Goal: Information Seeking & Learning: Learn about a topic

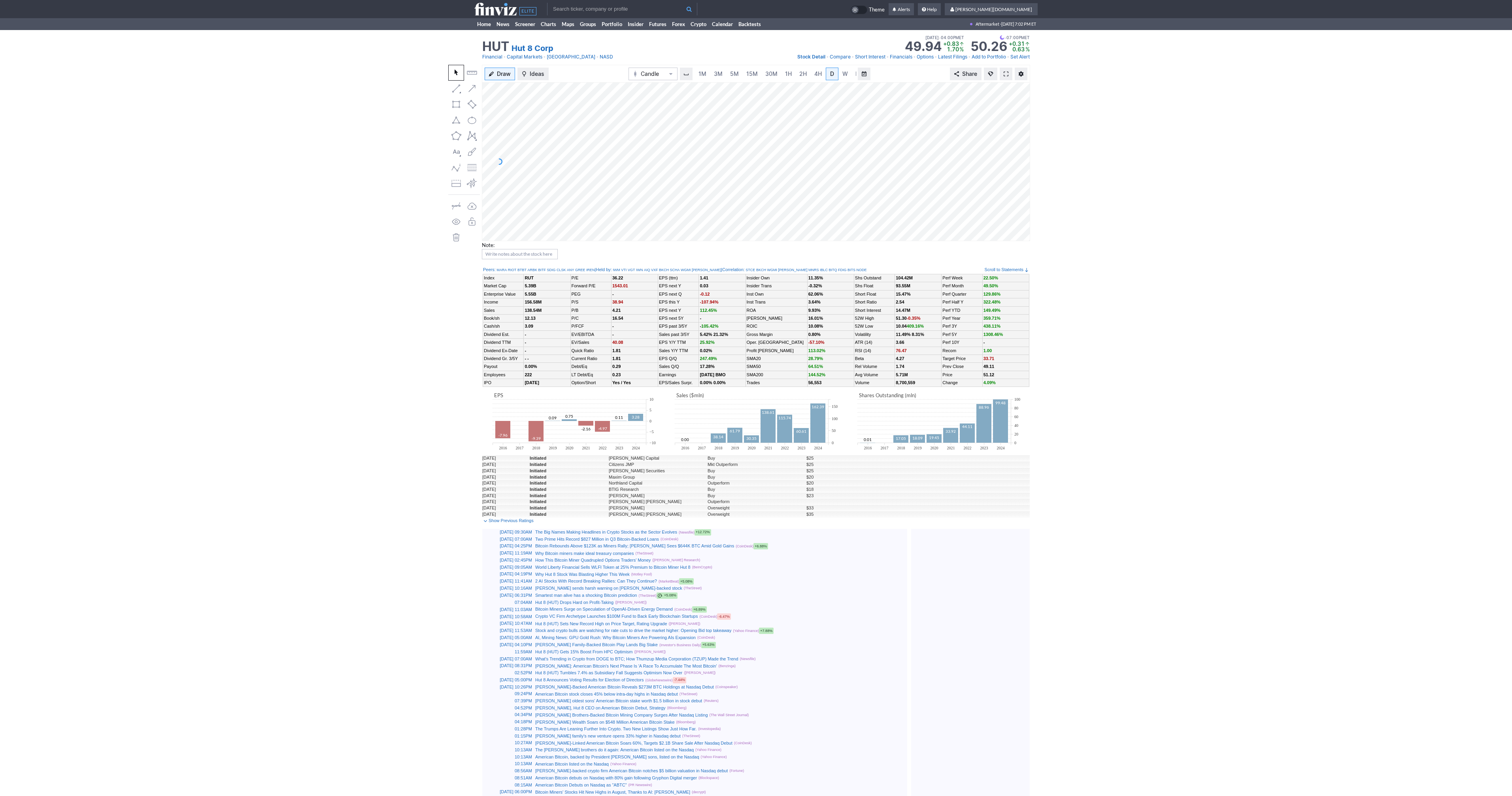
scroll to position [0, 8]
click at [1005, 72] on span at bounding box center [1006, 74] width 5 height 6
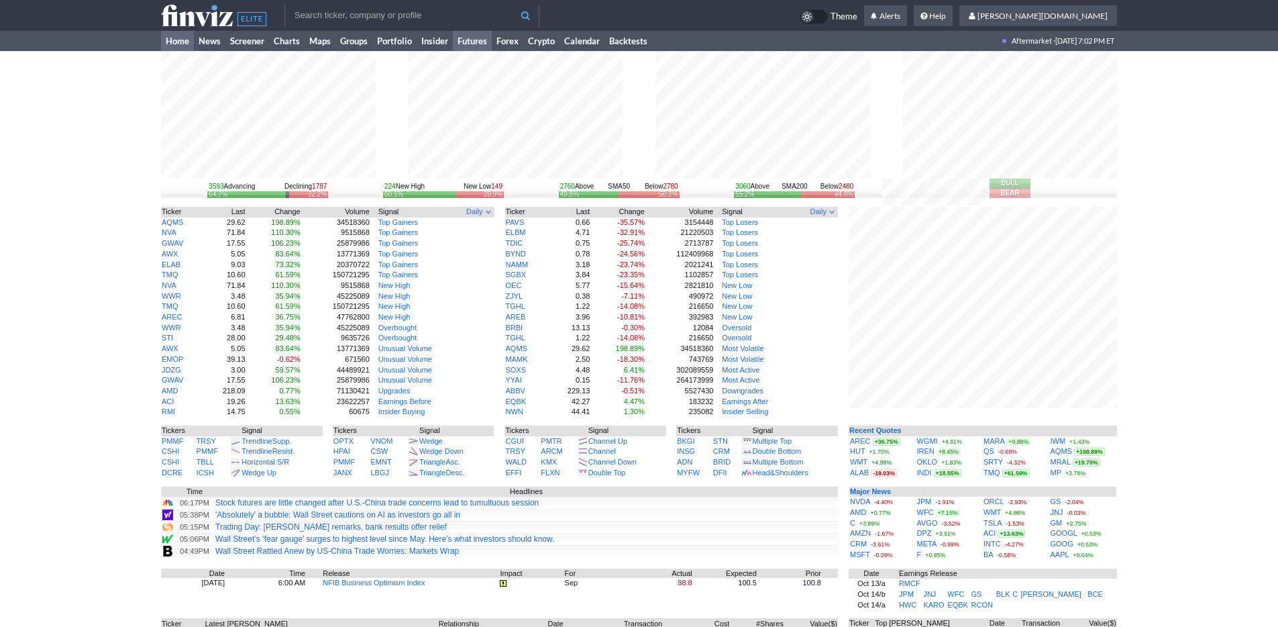
click at [478, 42] on link "Futures" at bounding box center [472, 41] width 39 height 20
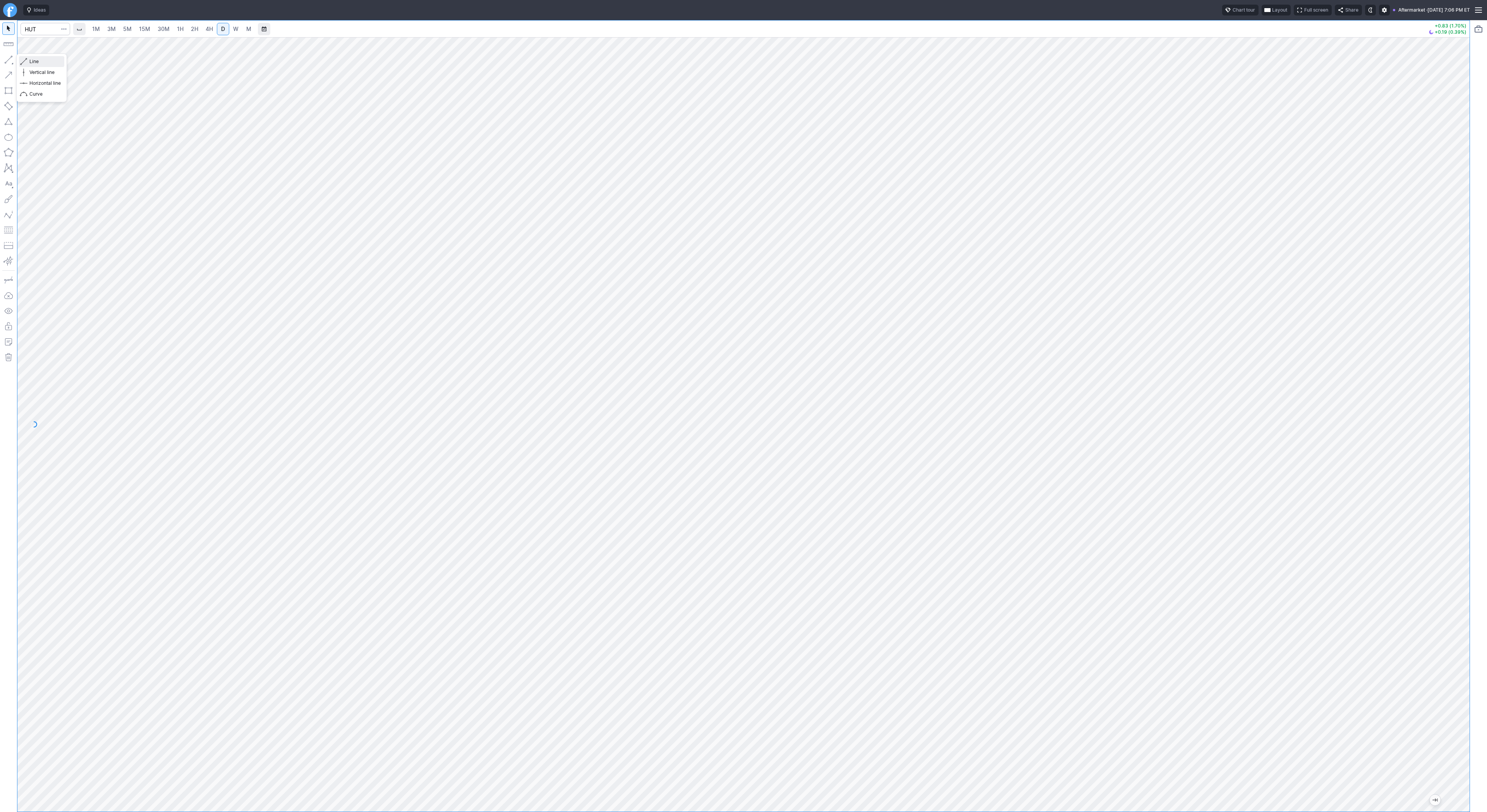
click at [33, 61] on span "Line" at bounding box center [45, 61] width 31 height 8
drag, startPoint x: 33, startPoint y: 63, endPoint x: 42, endPoint y: 74, distance: 14.2
click at [33, 63] on span "Line" at bounding box center [45, 61] width 31 height 8
click at [44, 28] on input "Search" at bounding box center [46, 29] width 50 height 12
type input "dapp"
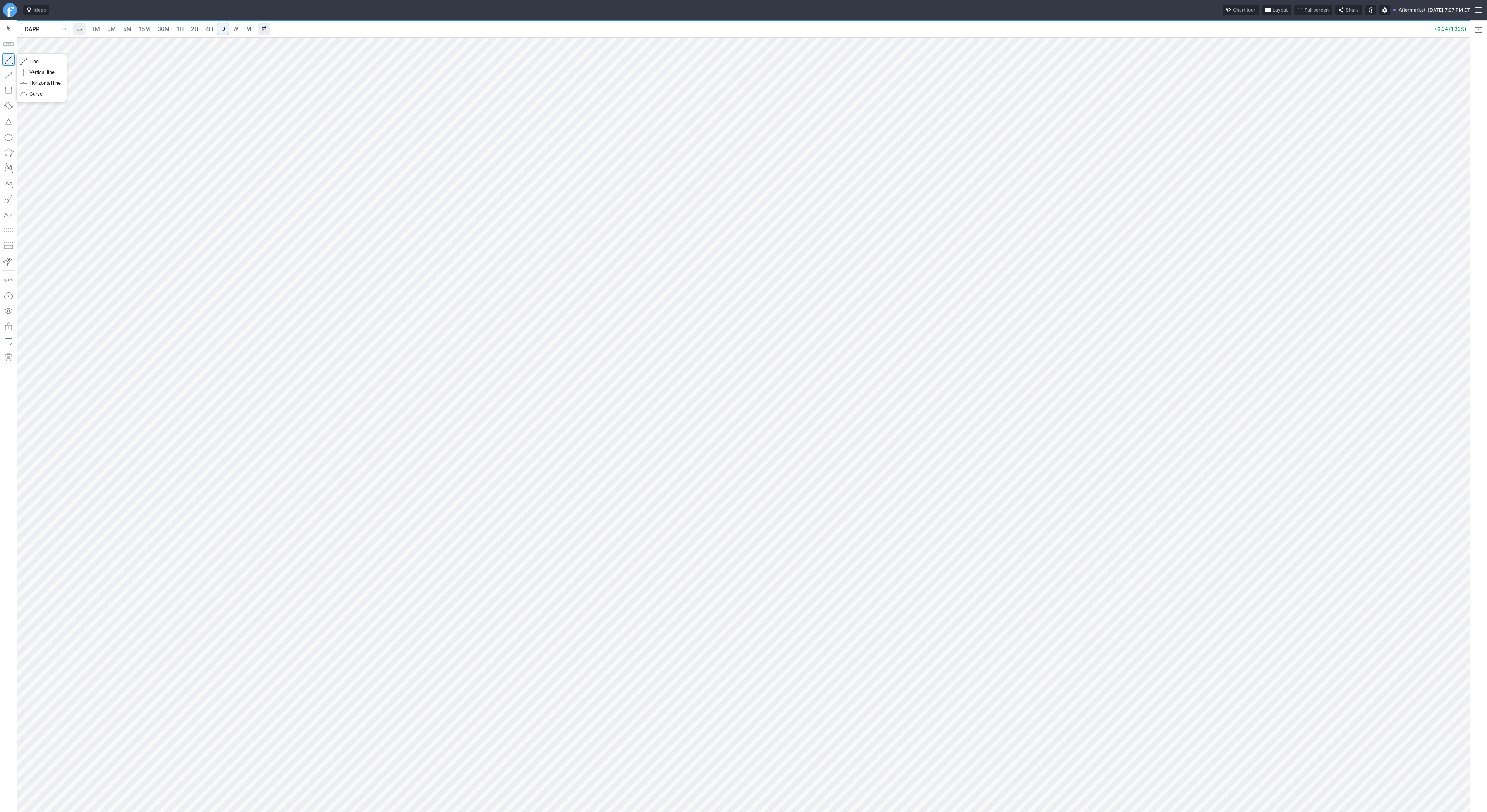
click at [12, 60] on button "button" at bounding box center [8, 59] width 12 height 12
click at [2, 56] on button "button" at bounding box center [8, 59] width 12 height 12
drag, startPoint x: 29, startPoint y: 61, endPoint x: 48, endPoint y: 82, distance: 28.3
click at [32, 65] on span "Line" at bounding box center [45, 61] width 31 height 8
click at [48, 31] on input "Search" at bounding box center [46, 29] width 50 height 12
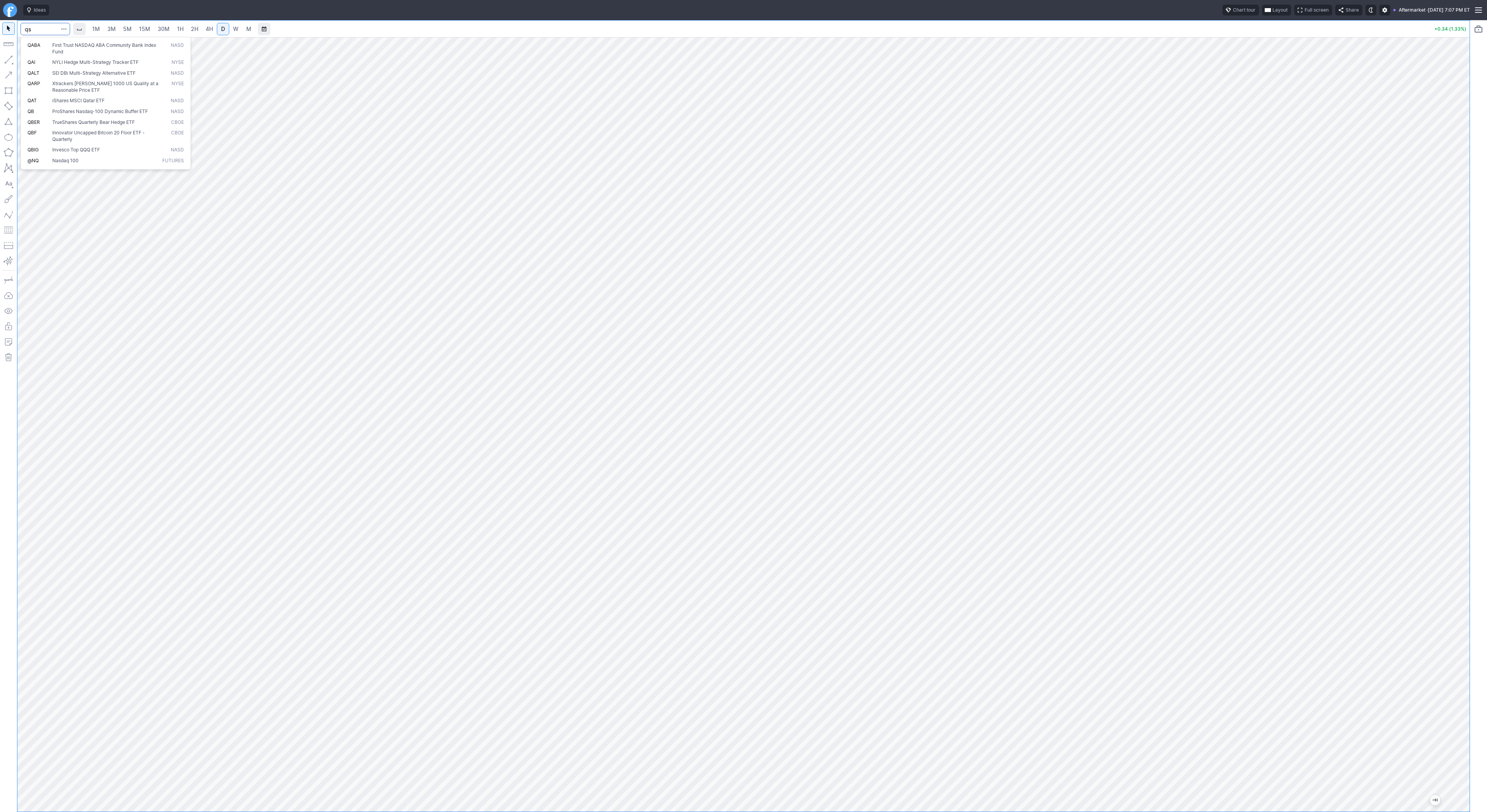
type input "qs"
click at [8, 59] on button "button" at bounding box center [8, 59] width 12 height 12
click at [31, 62] on span "Line" at bounding box center [45, 61] width 31 height 8
click at [37, 61] on span "Line" at bounding box center [45, 61] width 31 height 8
click at [38, 63] on span "Line" at bounding box center [45, 61] width 31 height 8
